Goal: Information Seeking & Learning: Learn about a topic

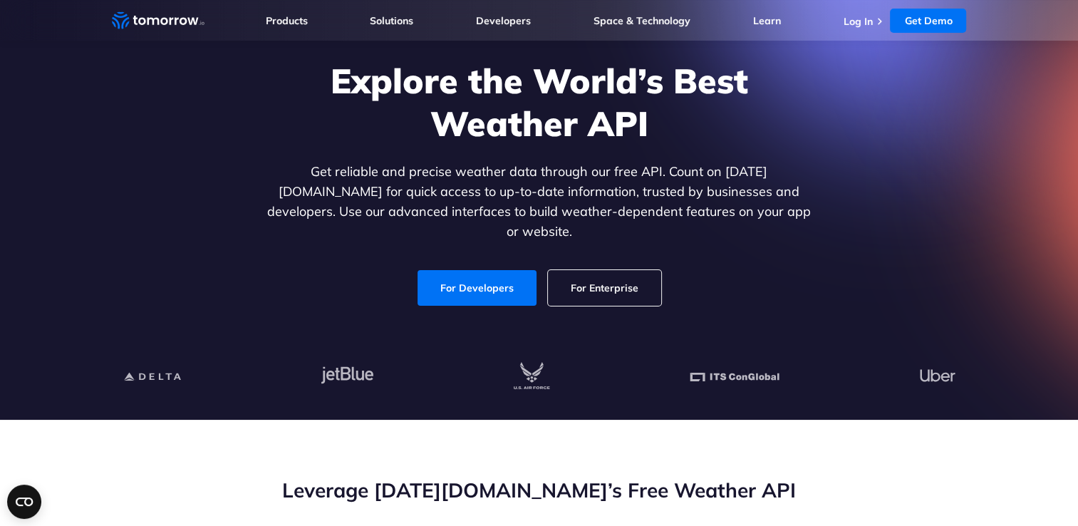
scroll to position [71, 0]
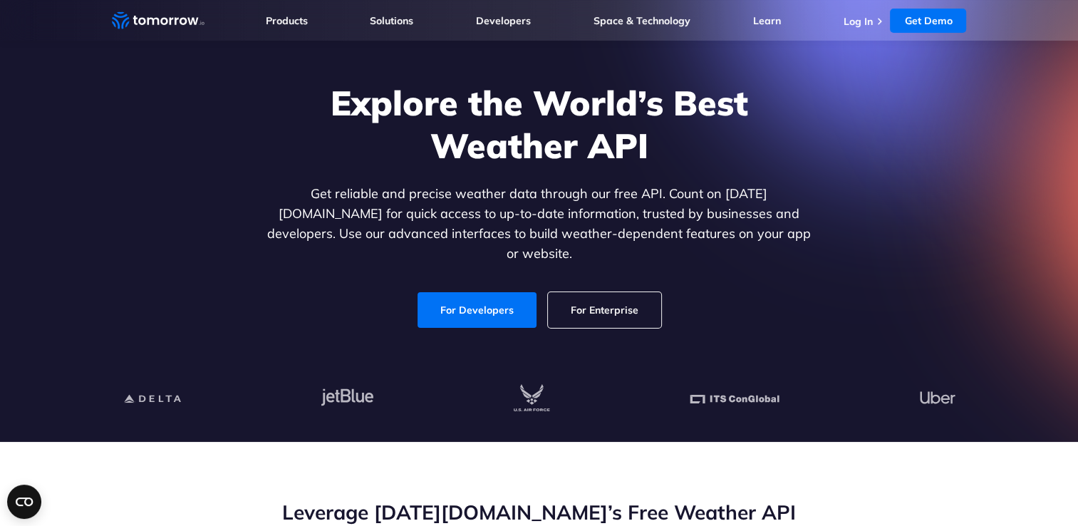
click at [622, 295] on link "For Enterprise" at bounding box center [604, 310] width 113 height 36
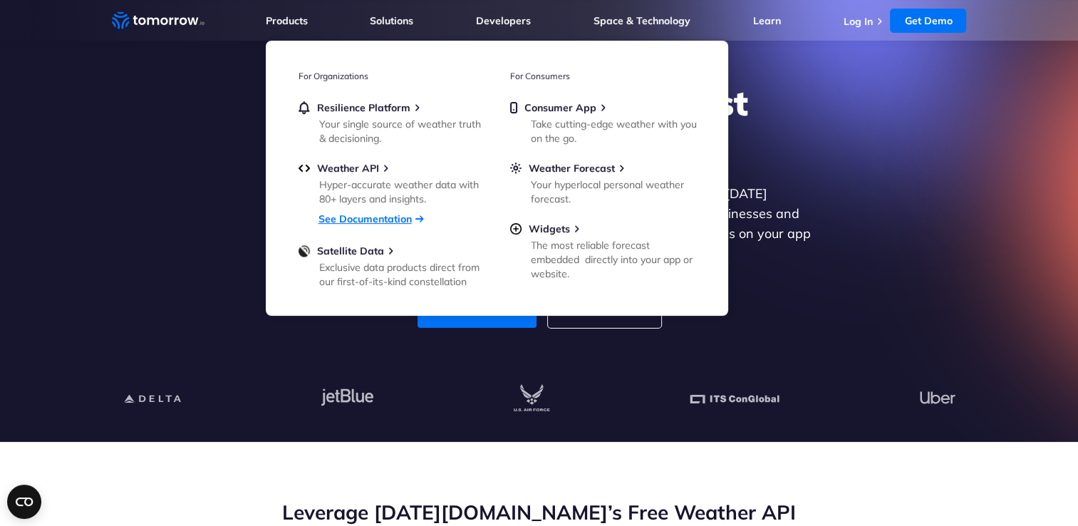
click at [355, 223] on link "See Documentation" at bounding box center [364, 218] width 93 height 13
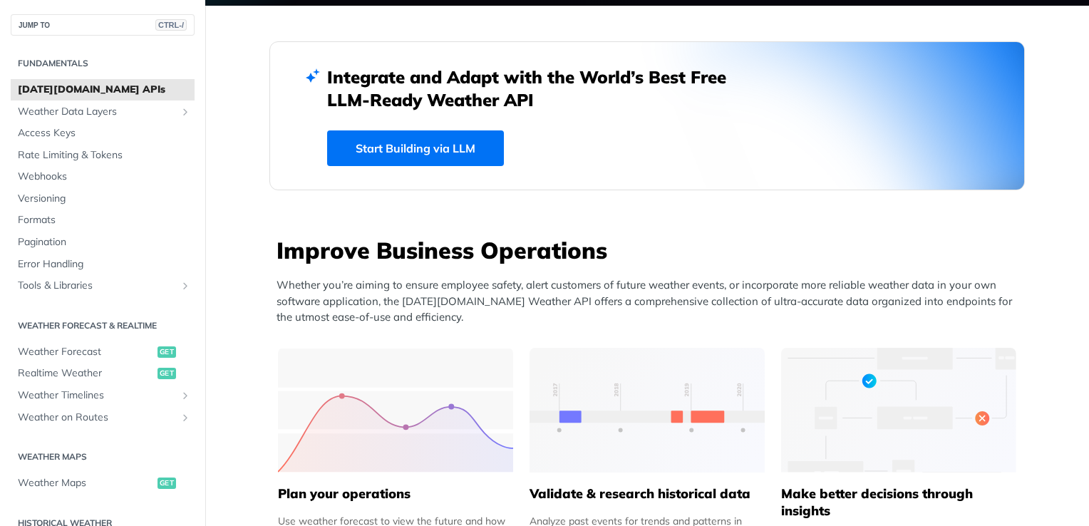
scroll to position [499, 0]
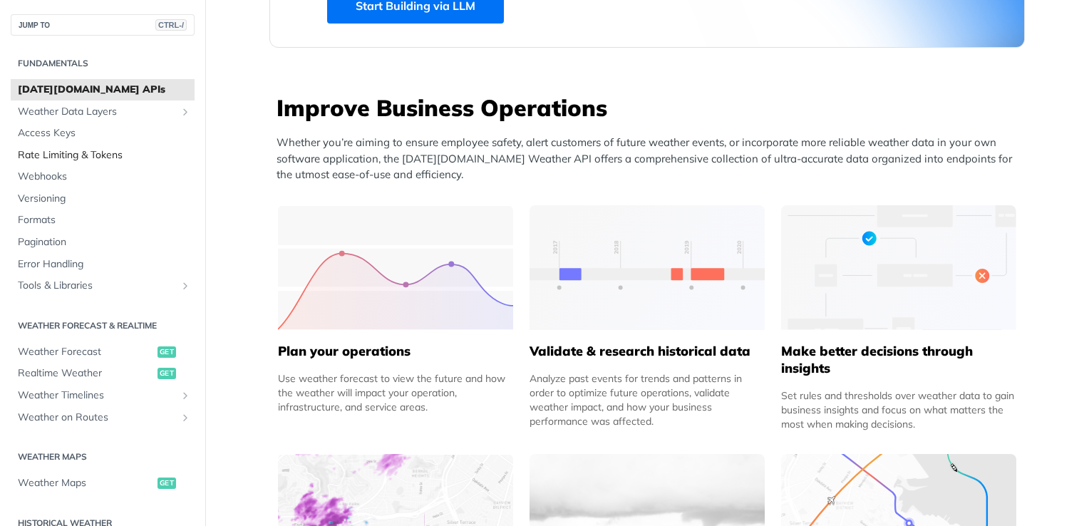
click at [65, 157] on span "Rate Limiting & Tokens" at bounding box center [104, 155] width 173 height 14
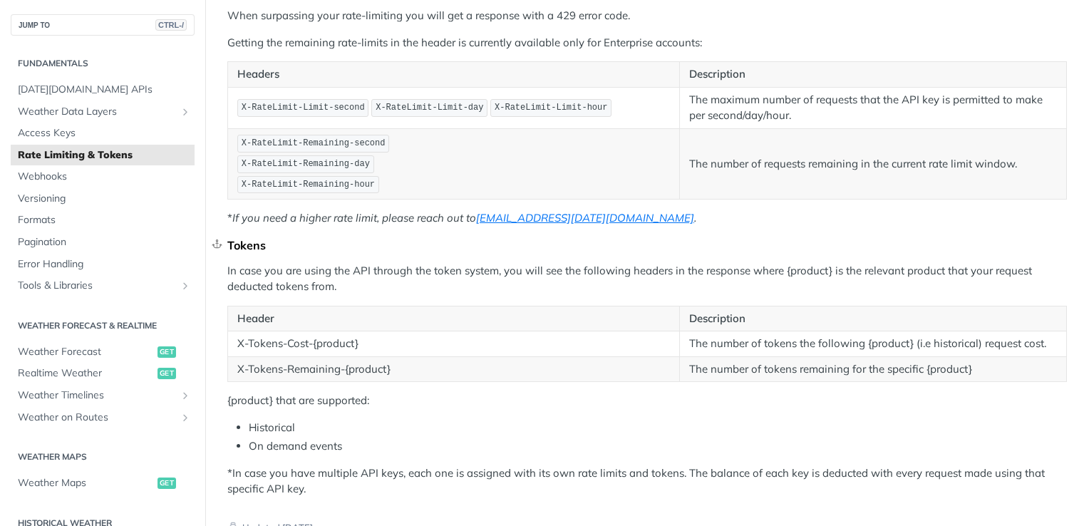
scroll to position [155, 0]
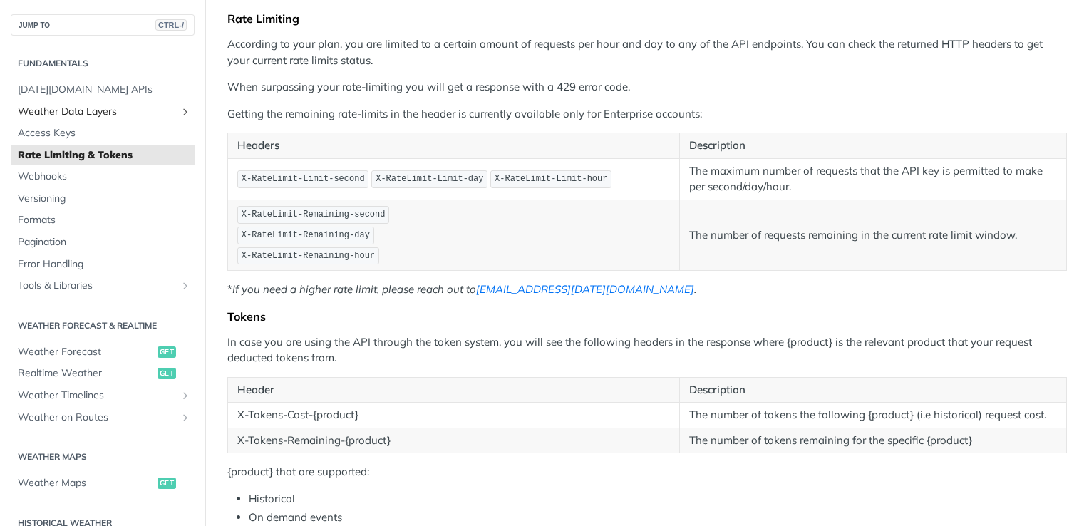
click at [101, 114] on span "Weather Data Layers" at bounding box center [97, 112] width 158 height 14
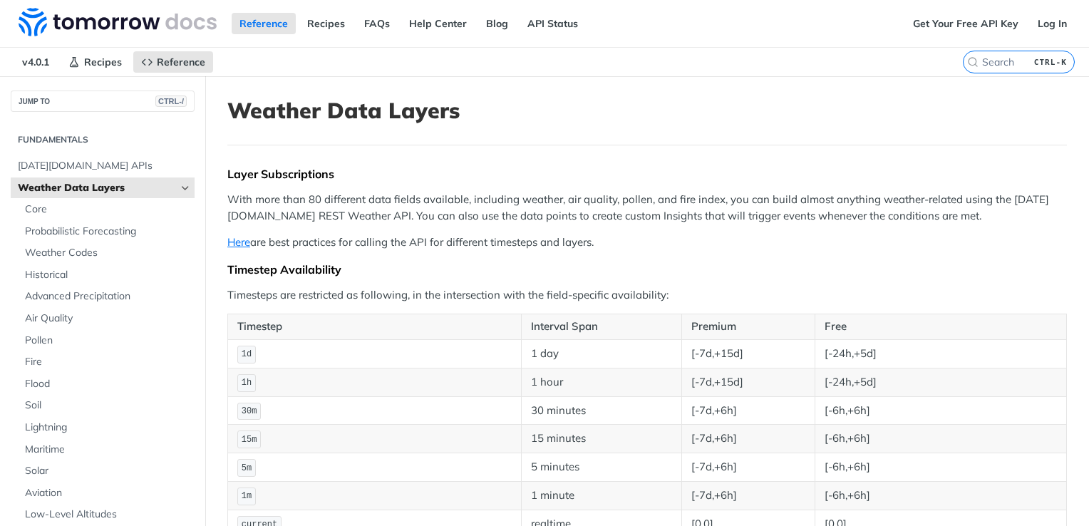
click at [145, 187] on span "Weather Data Layers" at bounding box center [97, 188] width 158 height 14
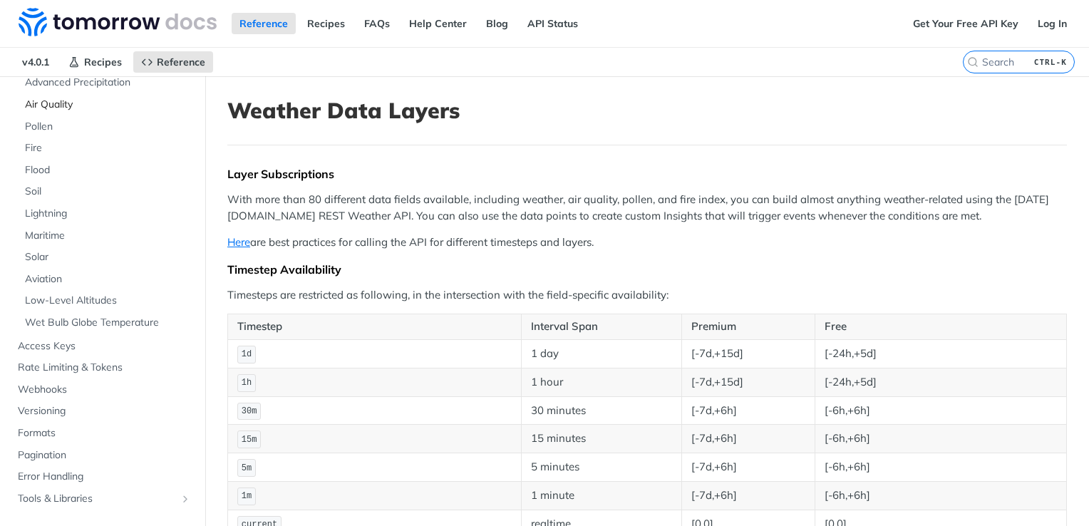
scroll to position [71, 0]
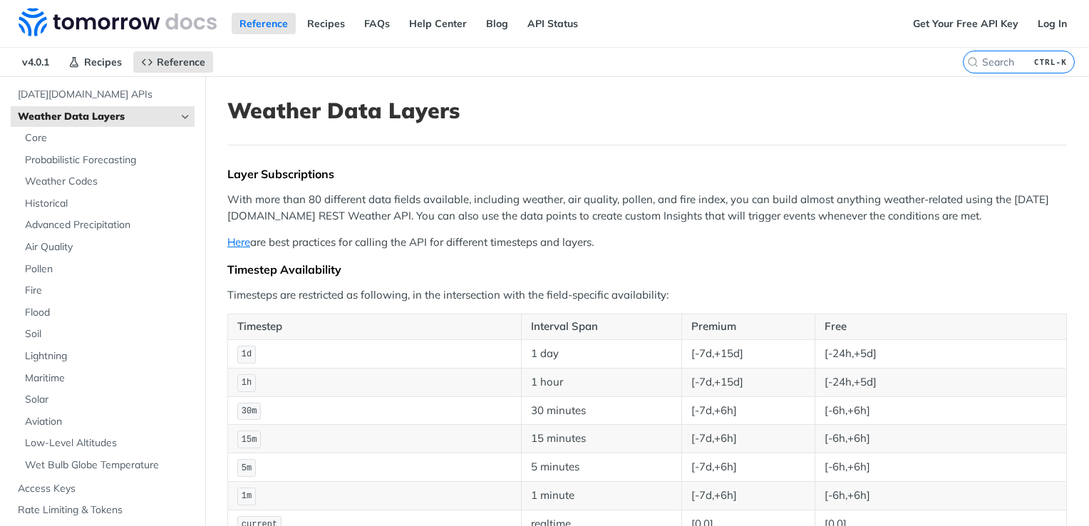
click at [180, 118] on icon "Hide subpages for Weather Data Layers" at bounding box center [185, 116] width 11 height 11
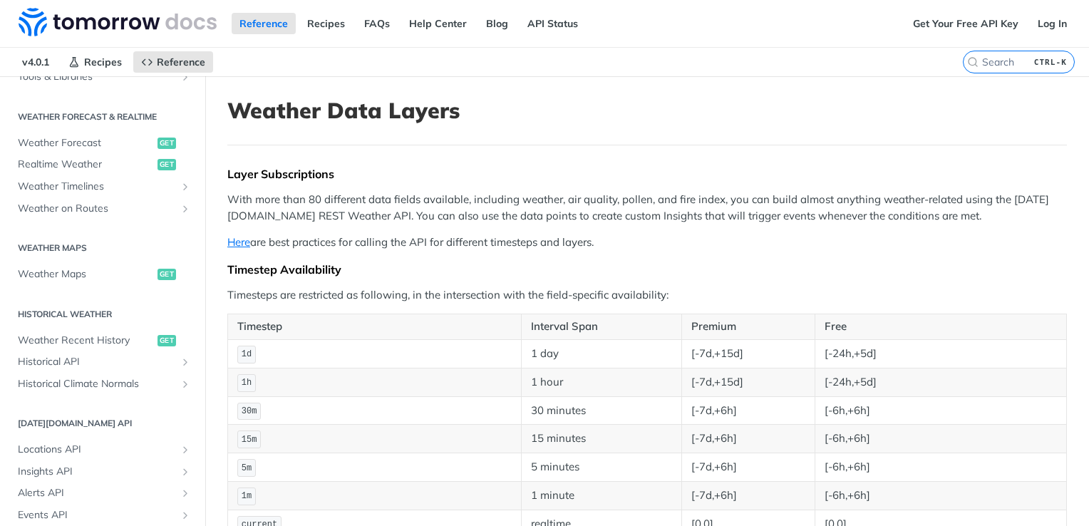
scroll to position [0, 0]
